Goal: Task Accomplishment & Management: Use online tool/utility

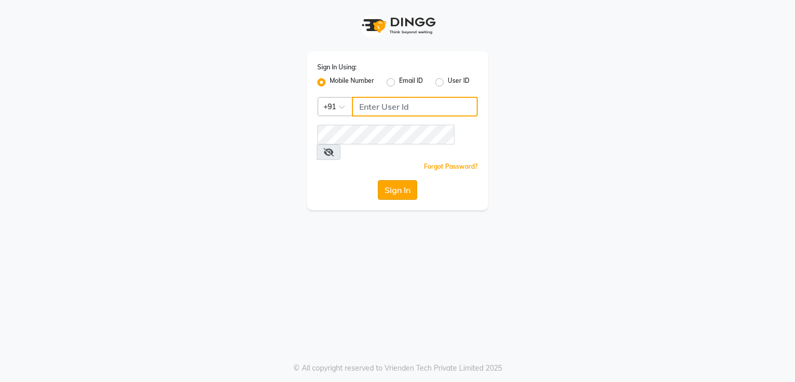
type input "9921216323"
click at [398, 180] on button "Sign In" at bounding box center [397, 190] width 39 height 20
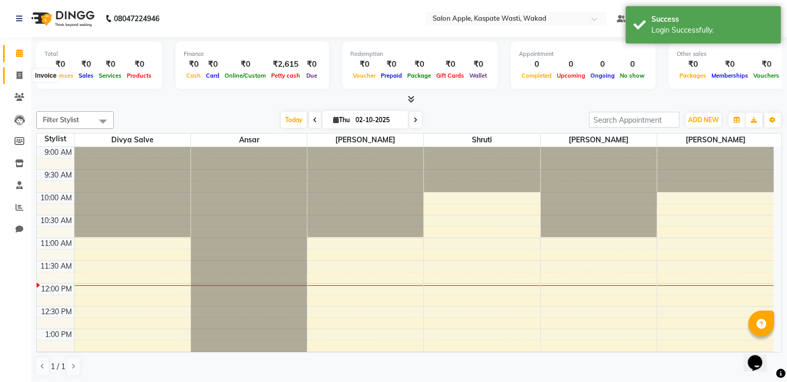
click at [21, 76] on icon at bounding box center [20, 75] width 6 height 8
select select "7956"
select select "service"
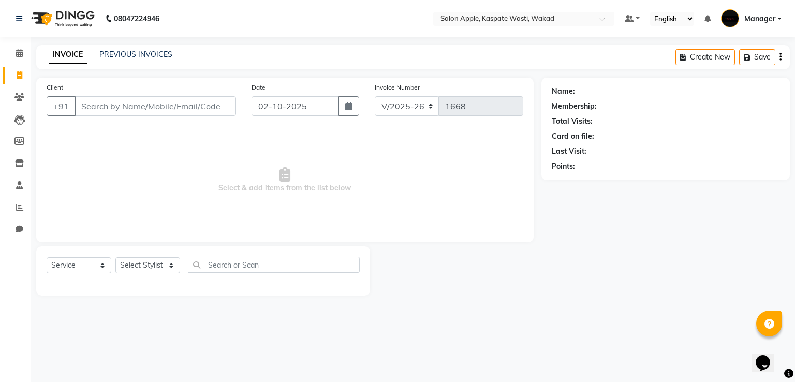
select select "88767"
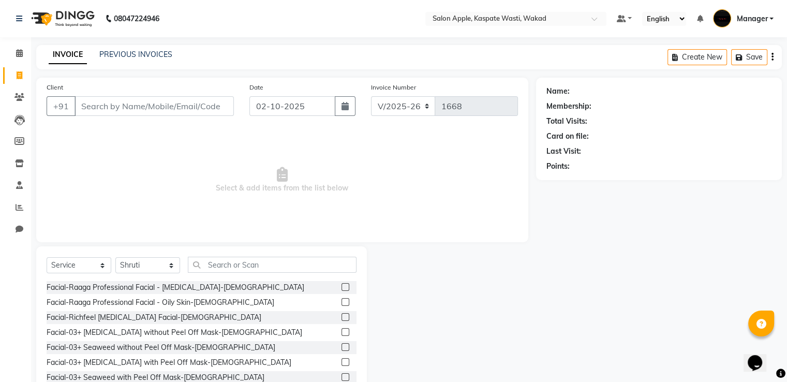
click at [120, 113] on input "Client" at bounding box center [154, 106] width 159 height 20
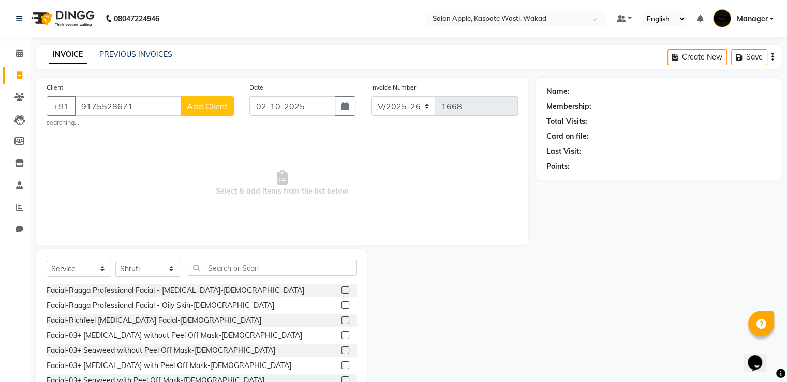
type input "9175528671"
click at [204, 101] on span "Add Client" at bounding box center [207, 106] width 41 height 10
select select "22"
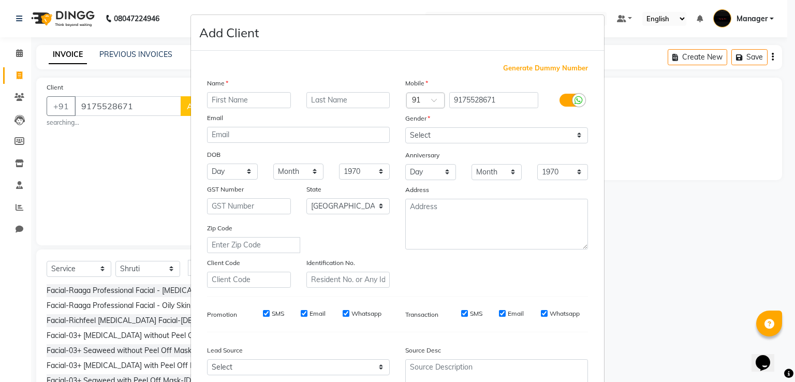
click at [214, 100] on input "text" at bounding box center [249, 100] width 84 height 16
type input "r"
type input "ikshi"
click at [446, 138] on select "Select [DEMOGRAPHIC_DATA] [DEMOGRAPHIC_DATA] Other Prefer Not To Say" at bounding box center [496, 135] width 183 height 16
select select "[DEMOGRAPHIC_DATA]"
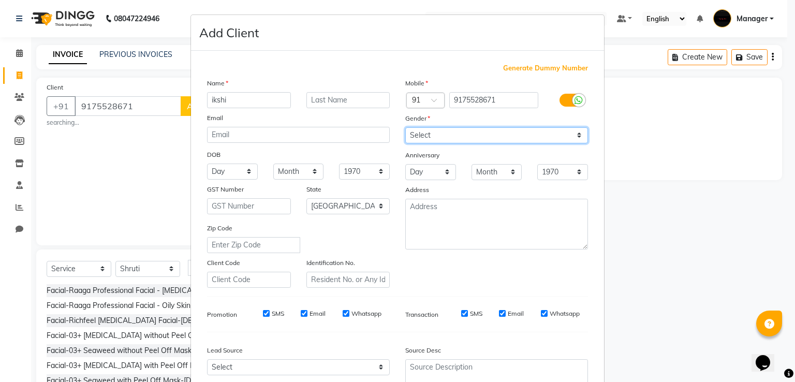
click at [405, 128] on select "Select [DEMOGRAPHIC_DATA] [DEMOGRAPHIC_DATA] Other Prefer Not To Say" at bounding box center [496, 135] width 183 height 16
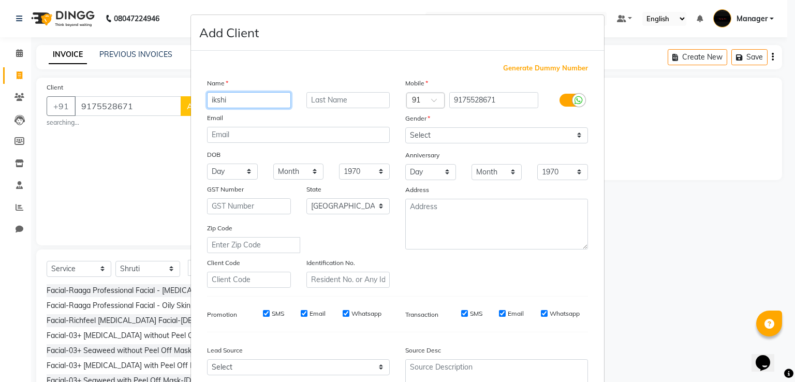
click at [209, 100] on input "ikshi" at bounding box center [249, 100] width 84 height 16
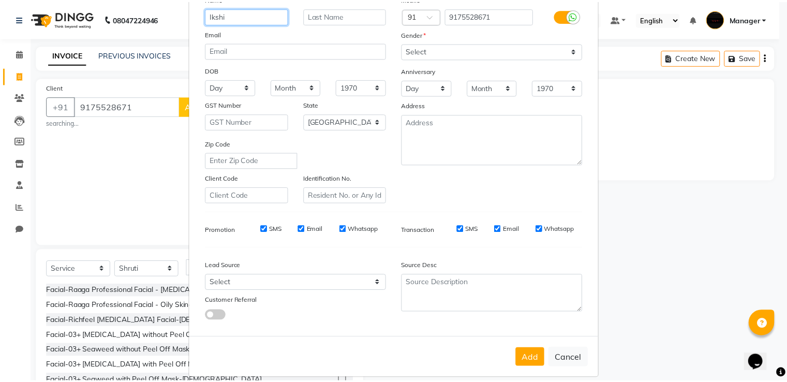
scroll to position [101, 0]
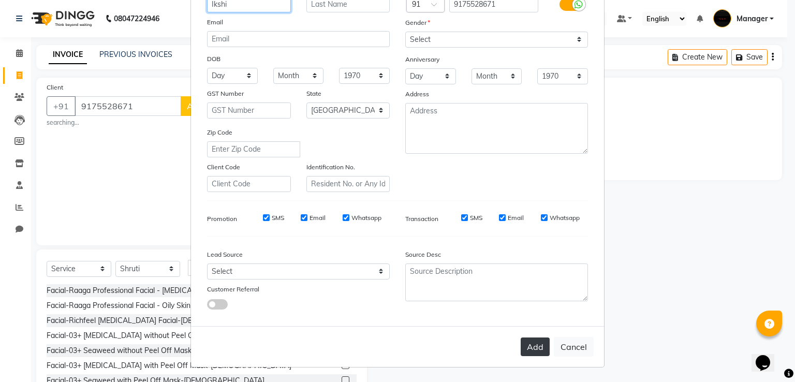
type input "Ikshi"
click at [530, 348] on button "Add" at bounding box center [535, 347] width 29 height 19
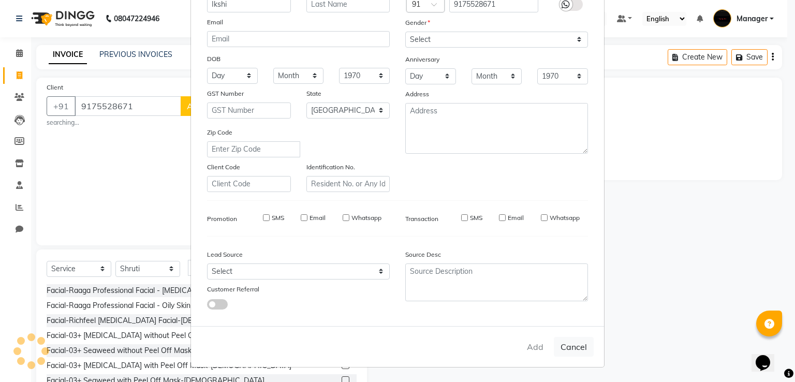
select select
select select "null"
select select
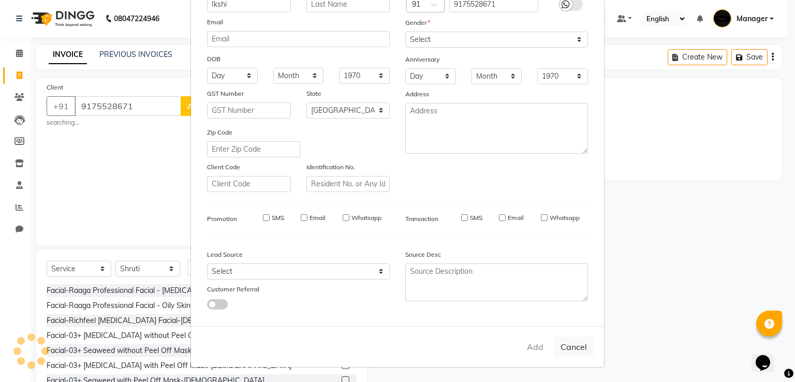
select select
checkbox input "false"
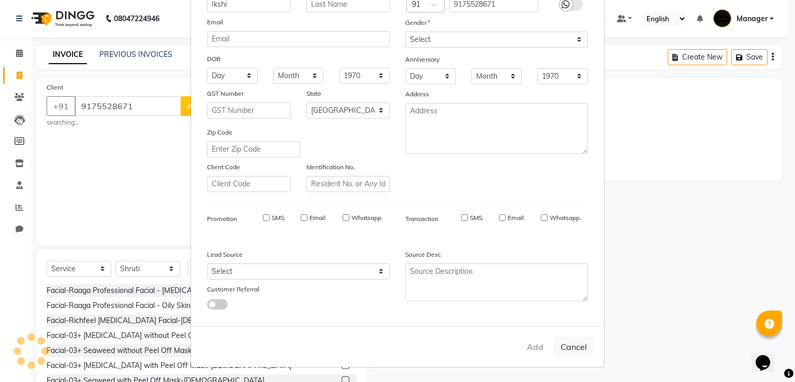
checkbox input "false"
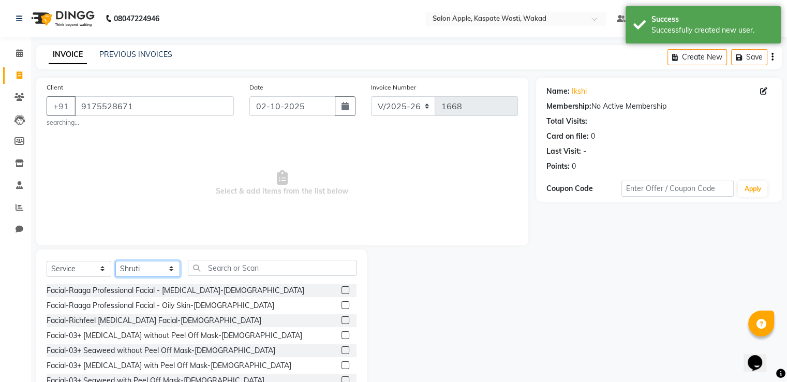
click at [137, 271] on select "Select Stylist Ansar Divya salve [PERSON_NAME] [PERSON_NAME] 1 Manager [PERSON_…" at bounding box center [147, 269] width 65 height 16
select select "91519"
click at [115, 261] on select "Select Stylist Ansar Divya salve [PERSON_NAME] [PERSON_NAME] 1 Manager [PERSON_…" at bounding box center [147, 269] width 65 height 16
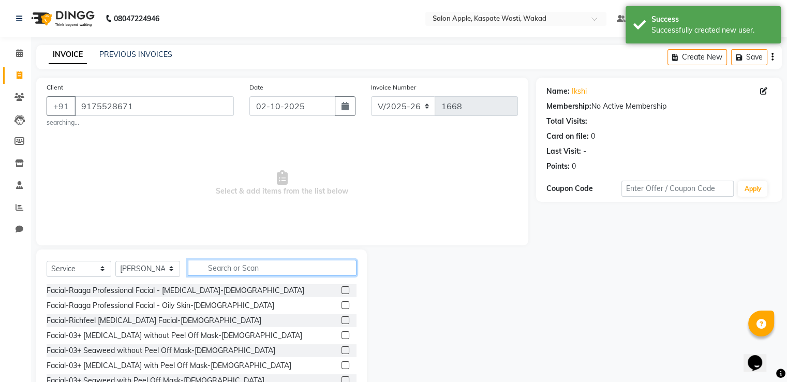
click at [211, 267] on input "text" at bounding box center [272, 268] width 169 height 16
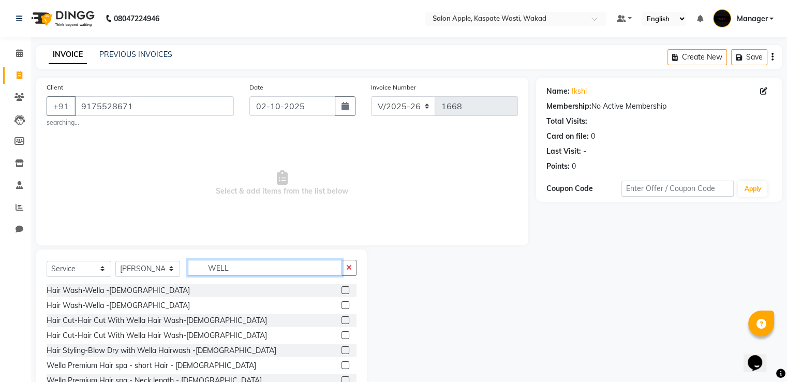
type input "WELL"
click at [342, 293] on label at bounding box center [346, 290] width 8 height 8
click at [342, 293] on input "checkbox" at bounding box center [345, 290] width 7 height 7
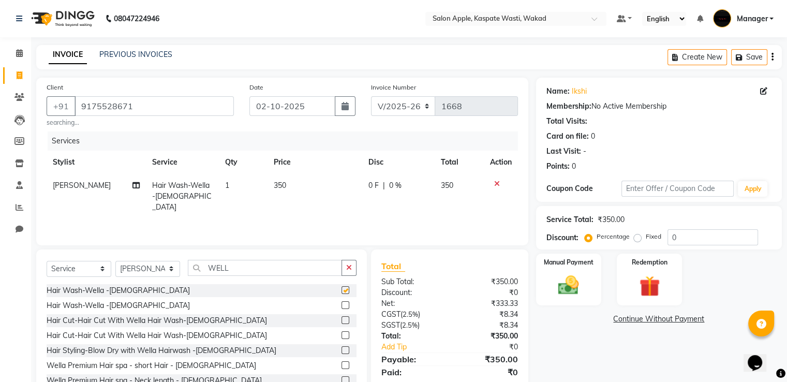
checkbox input "false"
click at [574, 279] on img at bounding box center [568, 285] width 35 height 25
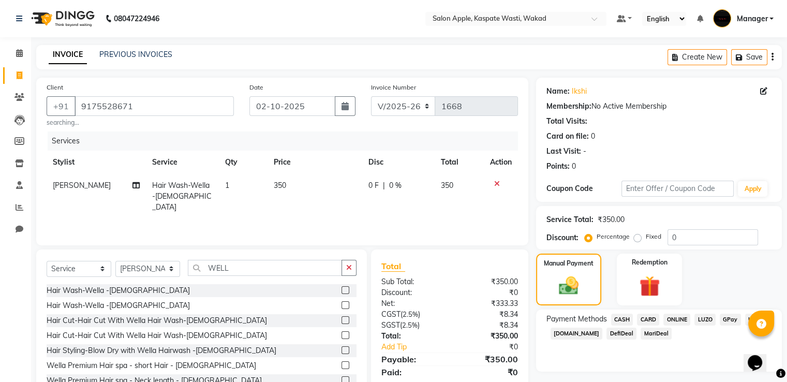
click at [675, 317] on span "ONLINE" at bounding box center [677, 320] width 27 height 12
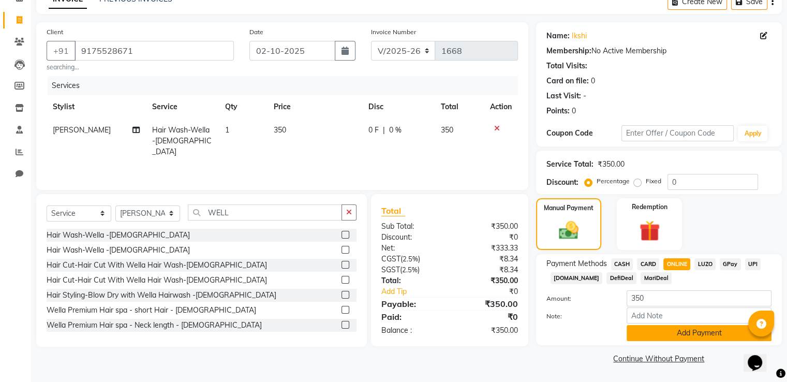
click at [683, 334] on button "Add Payment" at bounding box center [699, 333] width 145 height 16
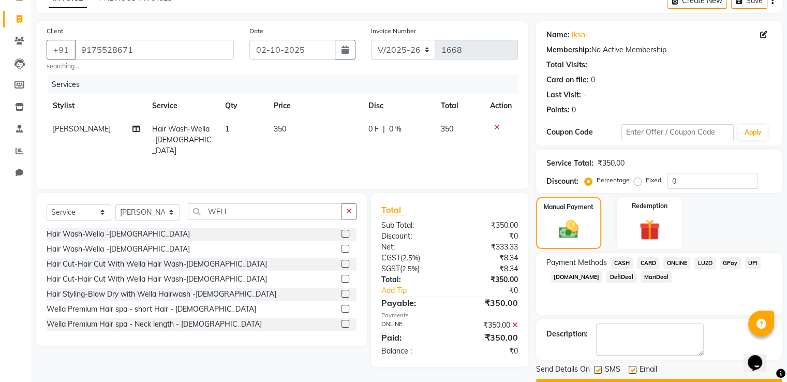
scroll to position [84, 0]
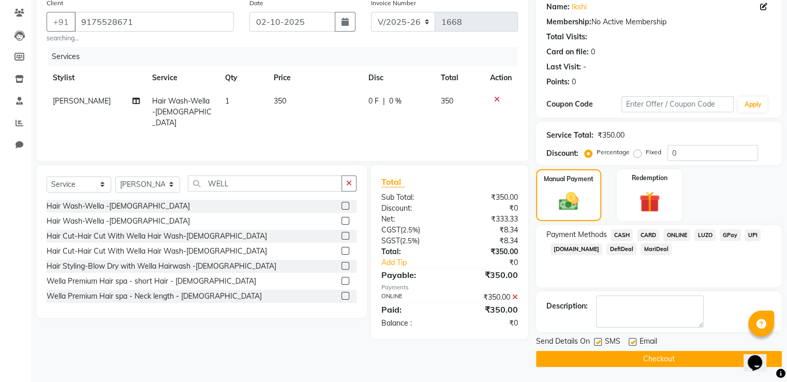
click at [679, 357] on button "Checkout" at bounding box center [659, 359] width 246 height 16
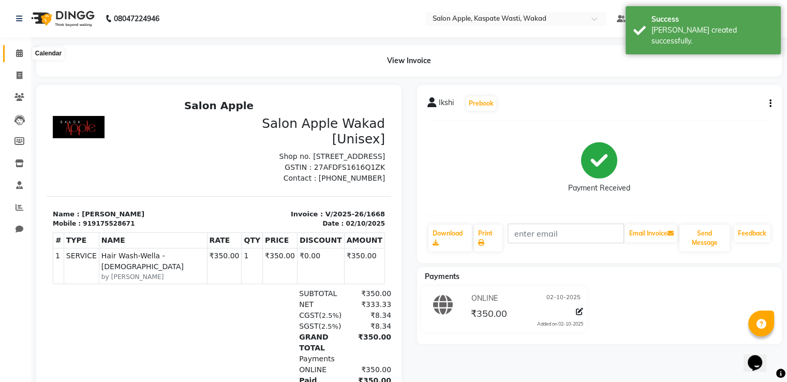
click at [21, 48] on span at bounding box center [19, 54] width 18 height 12
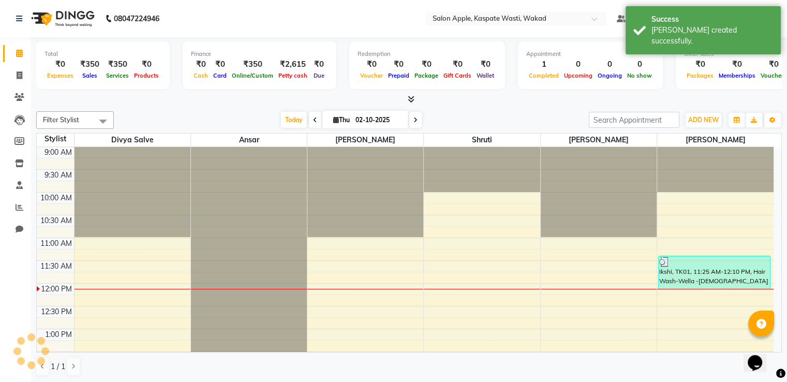
scroll to position [136, 0]
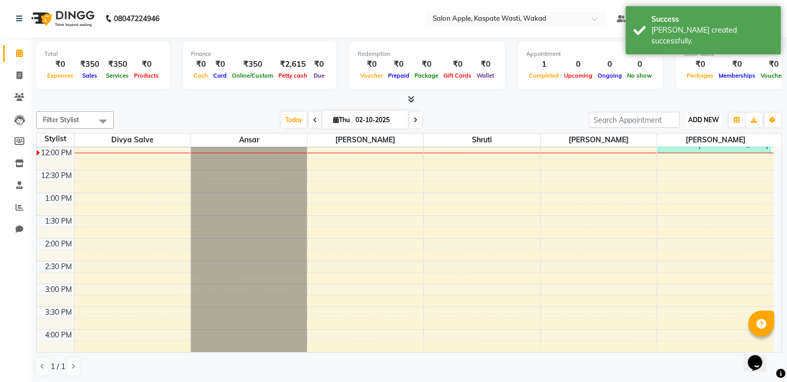
click at [713, 121] on span "ADD NEW" at bounding box center [704, 120] width 31 height 8
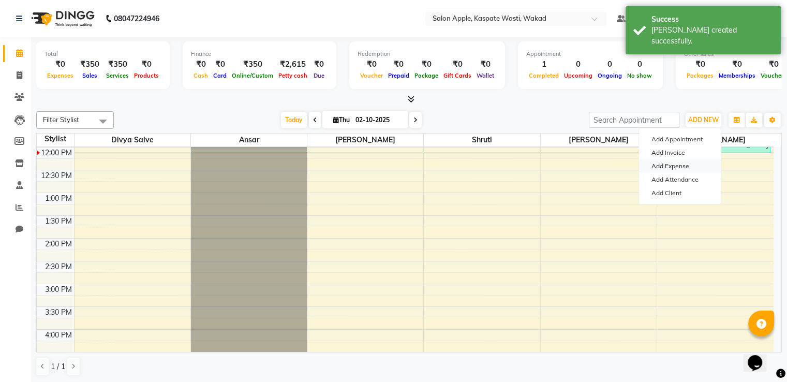
click at [687, 168] on link "Add Expense" at bounding box center [680, 165] width 82 height 13
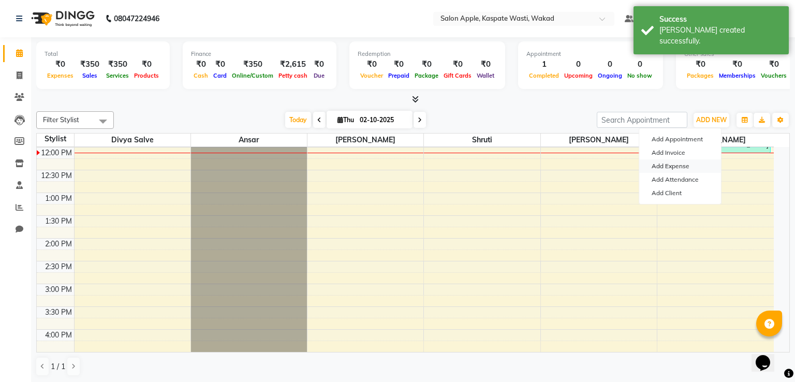
select select "1"
select select "7104"
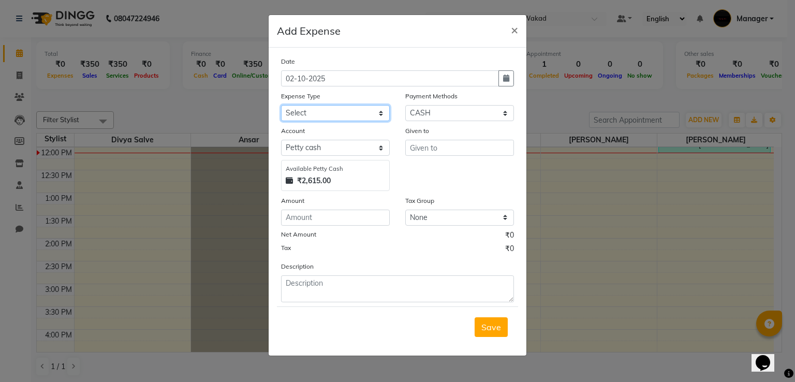
click at [362, 120] on select "Select CASH HANDED OVER TO OWNER Client Snacks Equipment Groceries House keepin…" at bounding box center [335, 113] width 109 height 16
select select "13332"
click at [281, 106] on select "Select CASH HANDED OVER TO OWNER Client Snacks Equipment Groceries House keepin…" at bounding box center [335, 113] width 109 height 16
click at [318, 222] on input "number" at bounding box center [335, 218] width 109 height 16
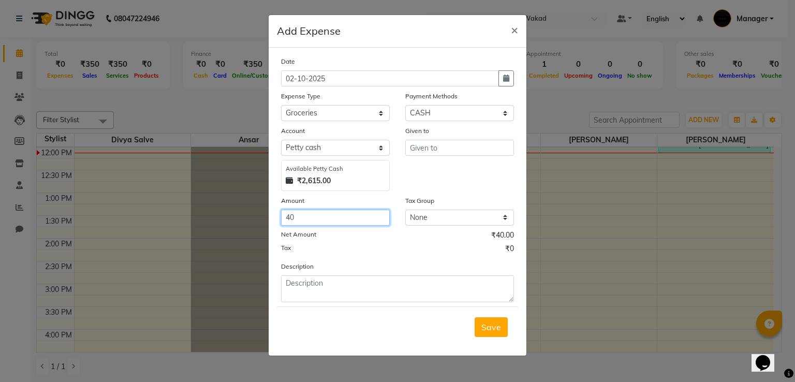
type input "40"
click at [432, 154] on input "text" at bounding box center [459, 148] width 109 height 16
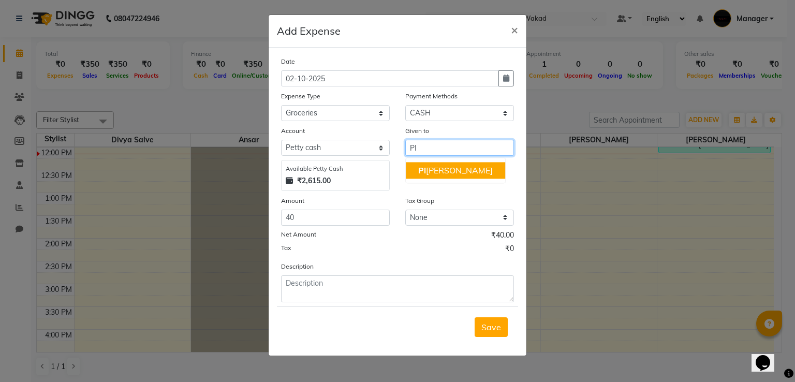
drag, startPoint x: 454, startPoint y: 182, endPoint x: 454, endPoint y: 171, distance: 10.4
click at [454, 171] on ngb-typeahead-window "Pi [PERSON_NAME]" at bounding box center [455, 170] width 100 height 26
click at [454, 173] on ngb-highlight "Pi [PERSON_NAME]" at bounding box center [455, 170] width 75 height 10
type input "[PERSON_NAME]"
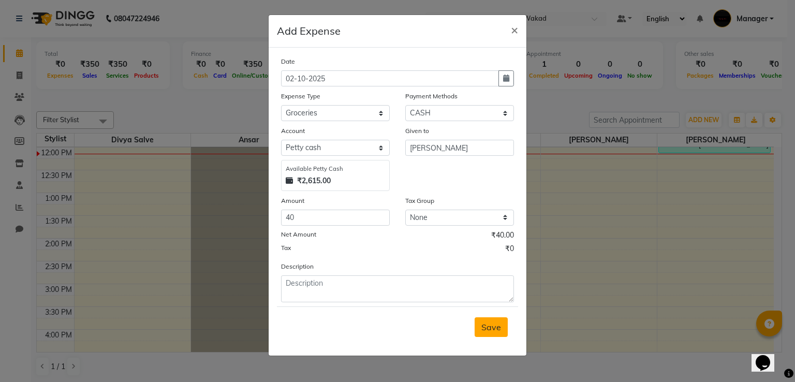
click at [500, 329] on span "Save" at bounding box center [491, 327] width 20 height 10
